Goal: Information Seeking & Learning: Understand process/instructions

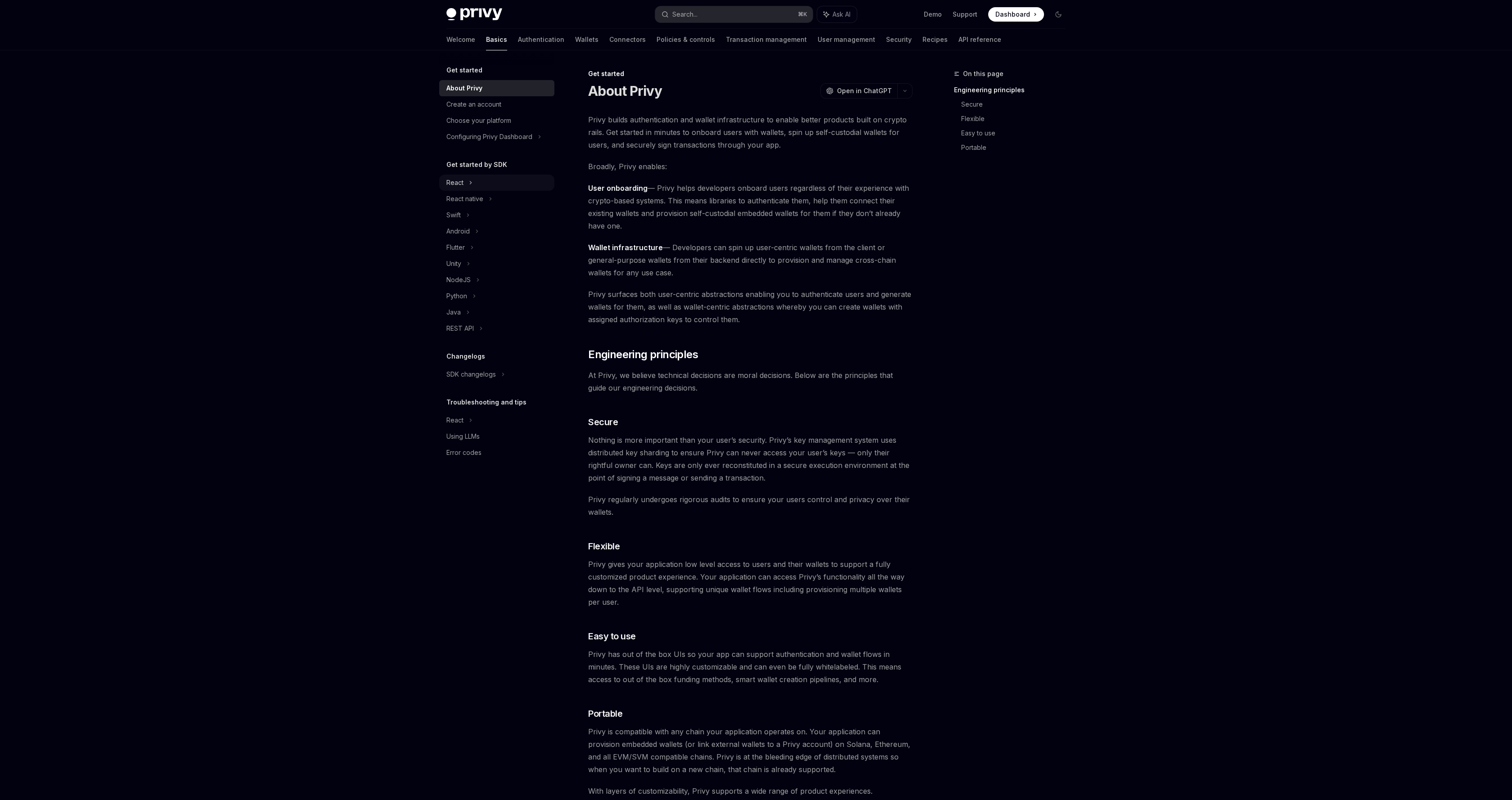
click at [467, 185] on div "React" at bounding box center [497, 183] width 115 height 16
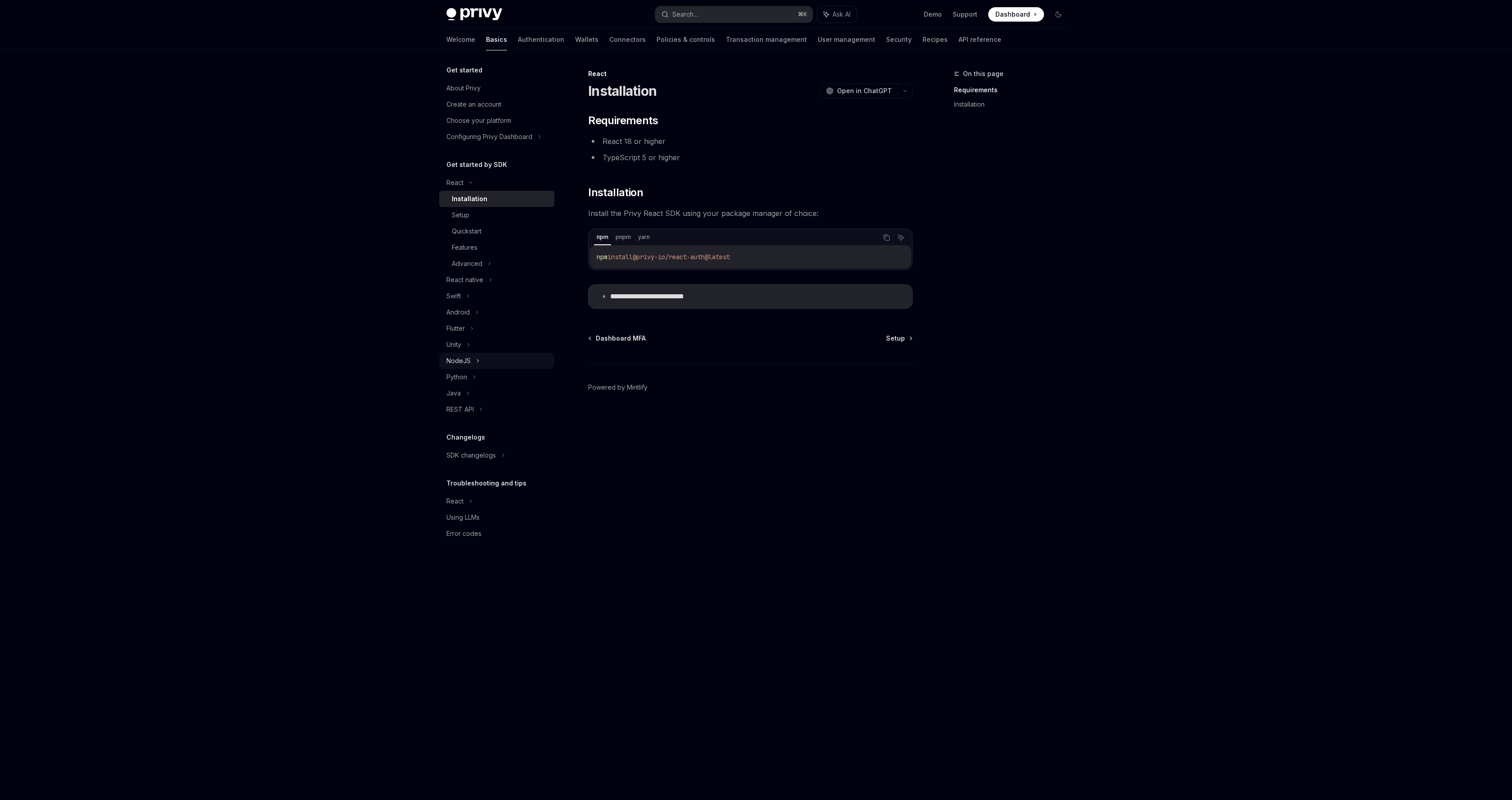
click at [452, 358] on div "NodeJS" at bounding box center [458, 361] width 24 height 11
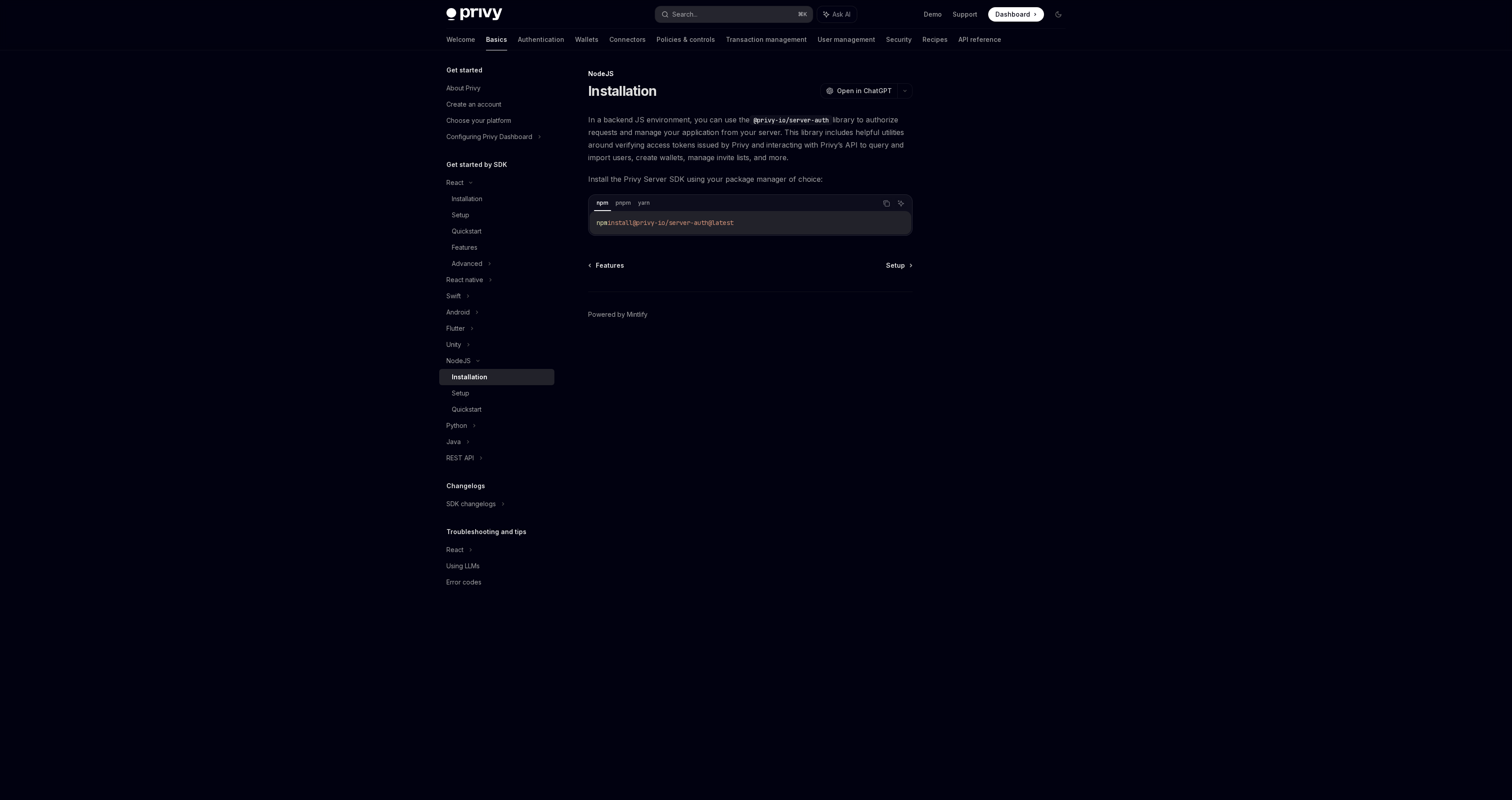
click at [734, 222] on span "@privy-io/server-auth@latest" at bounding box center [683, 223] width 101 height 8
click at [900, 269] on span "Setup" at bounding box center [896, 265] width 19 height 9
type textarea "*"
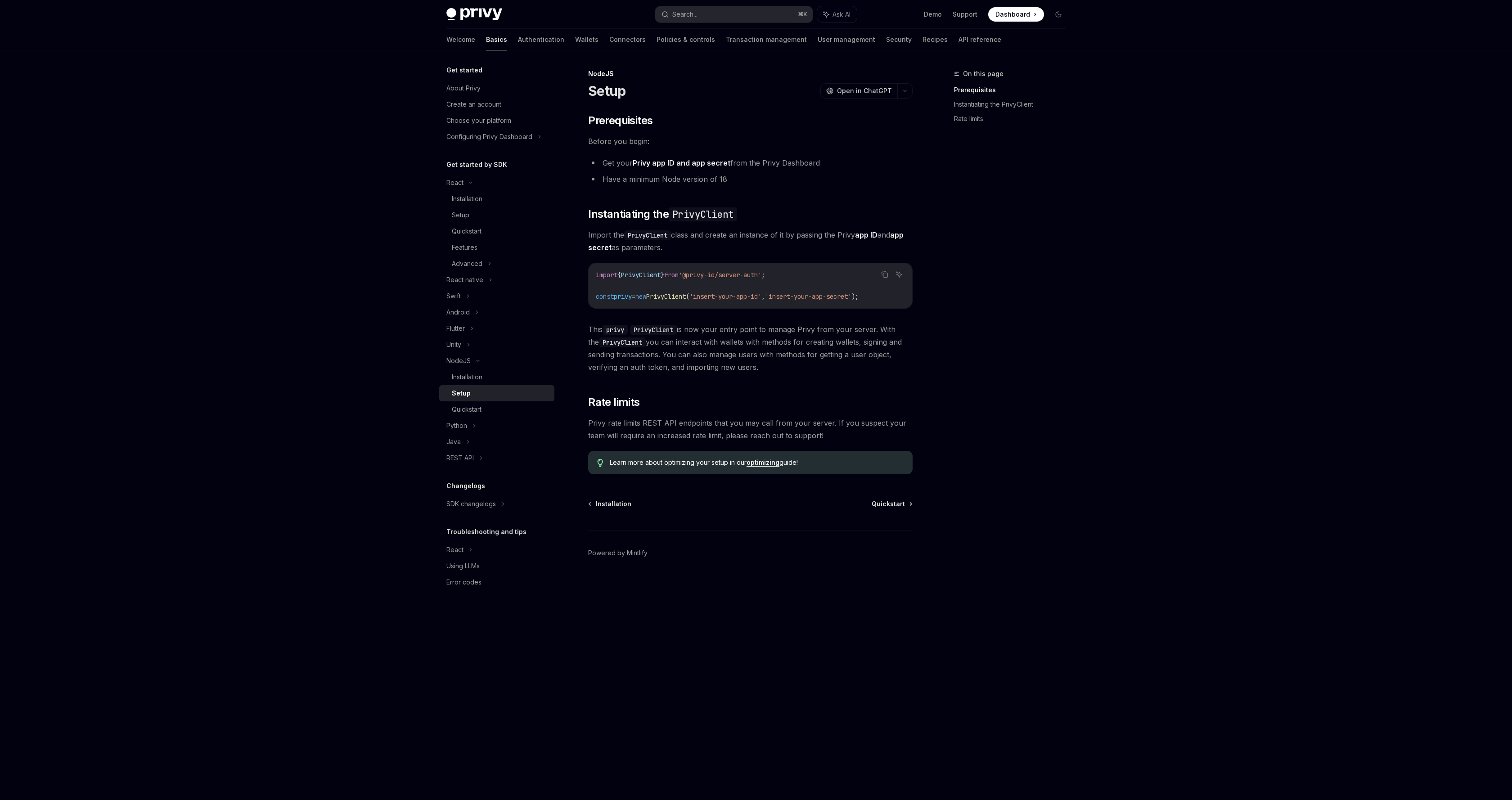
drag, startPoint x: 818, startPoint y: 268, endPoint x: 826, endPoint y: 268, distance: 8.0
click at [839, 273] on div "​ Prerequisites Before you begin: Get your Privy app ID and app secret from the…" at bounding box center [750, 293] width 325 height 361
click at [802, 264] on div "import { PrivyClient } from '@privy-io/server-auth' ; const privy = new PrivyCl…" at bounding box center [750, 286] width 323 height 45
